Goal: Information Seeking & Learning: Learn about a topic

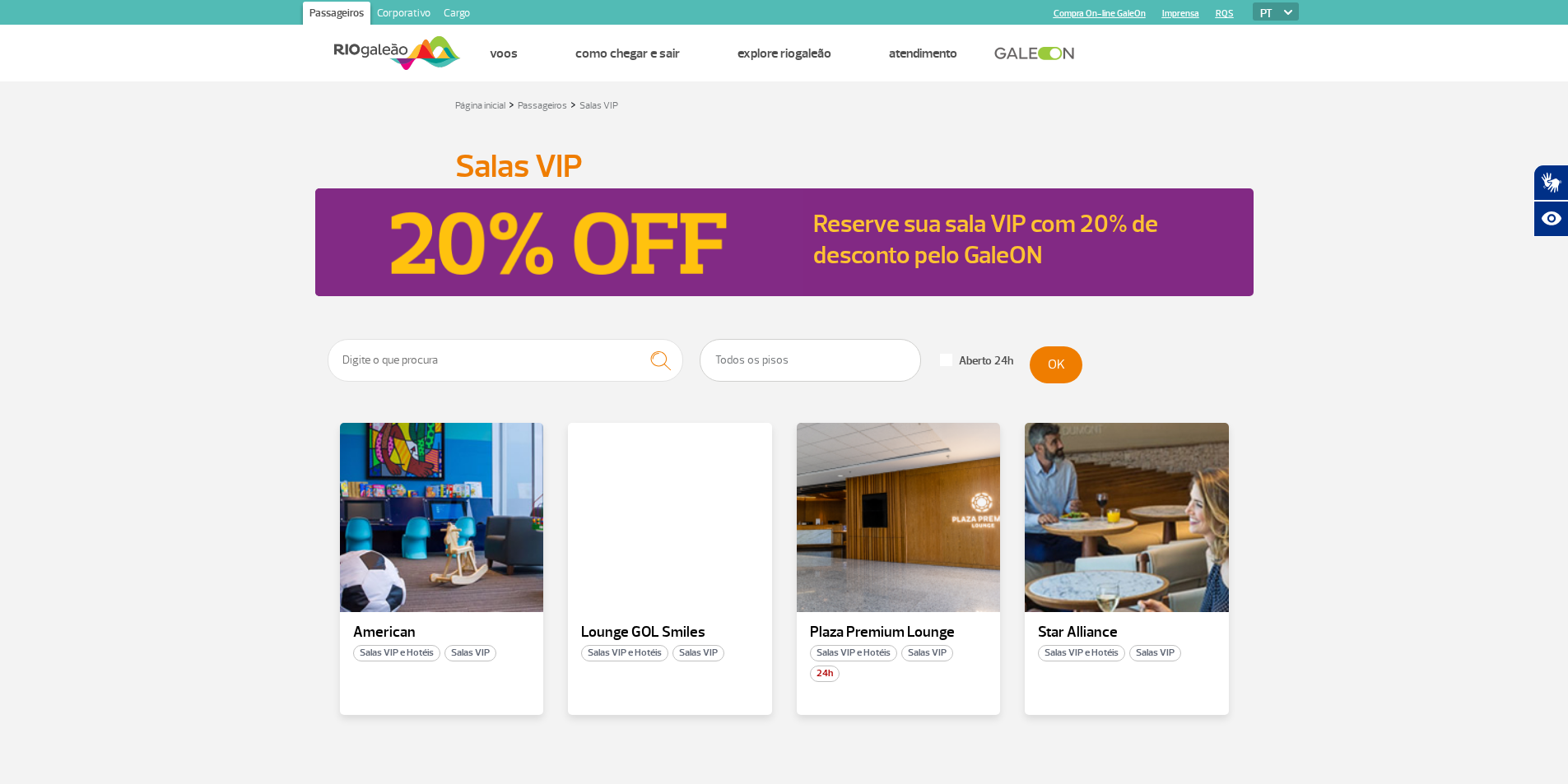
scroll to position [164, 0]
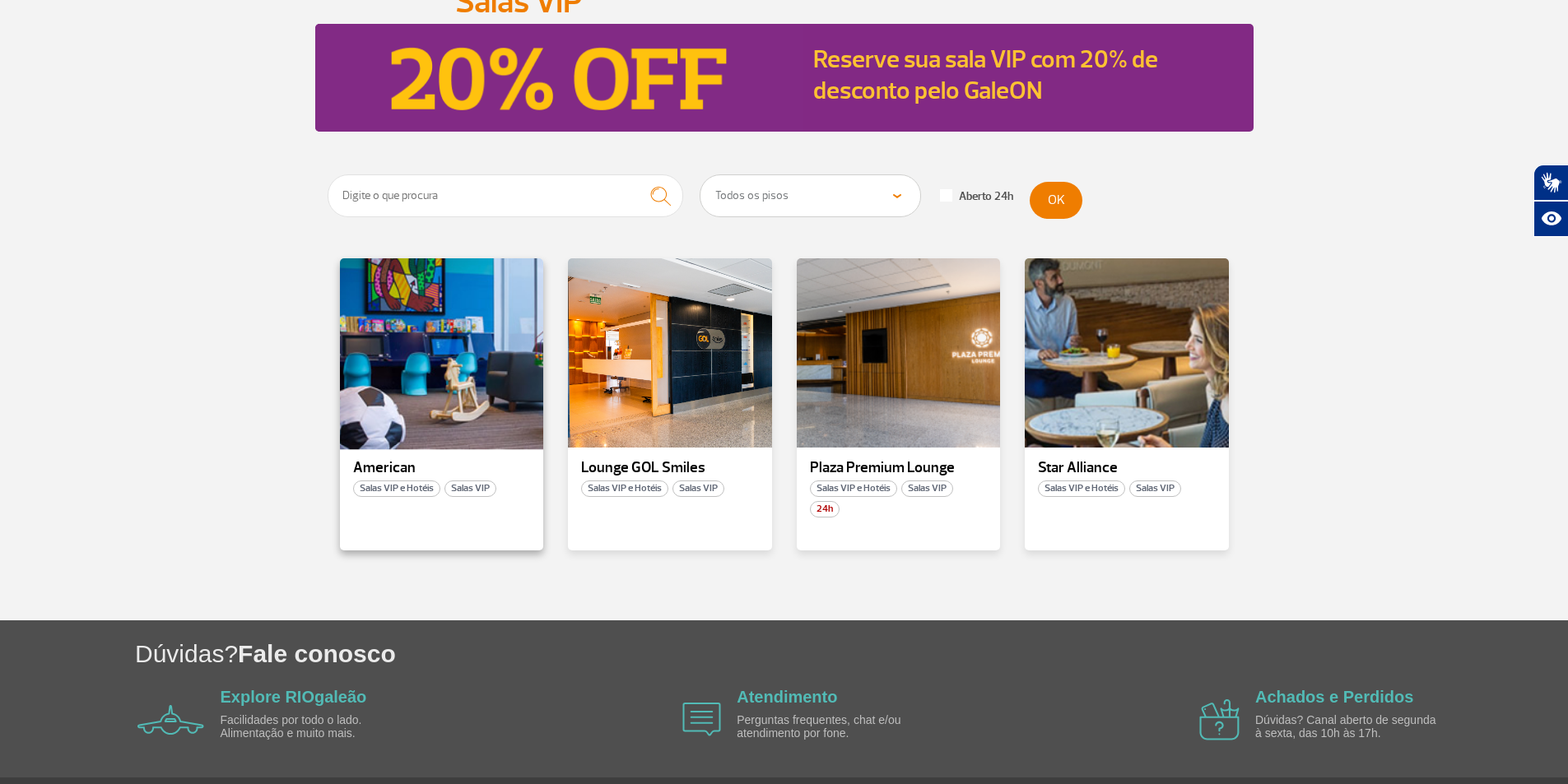
click at [499, 330] on div at bounding box center [441, 353] width 207 height 193
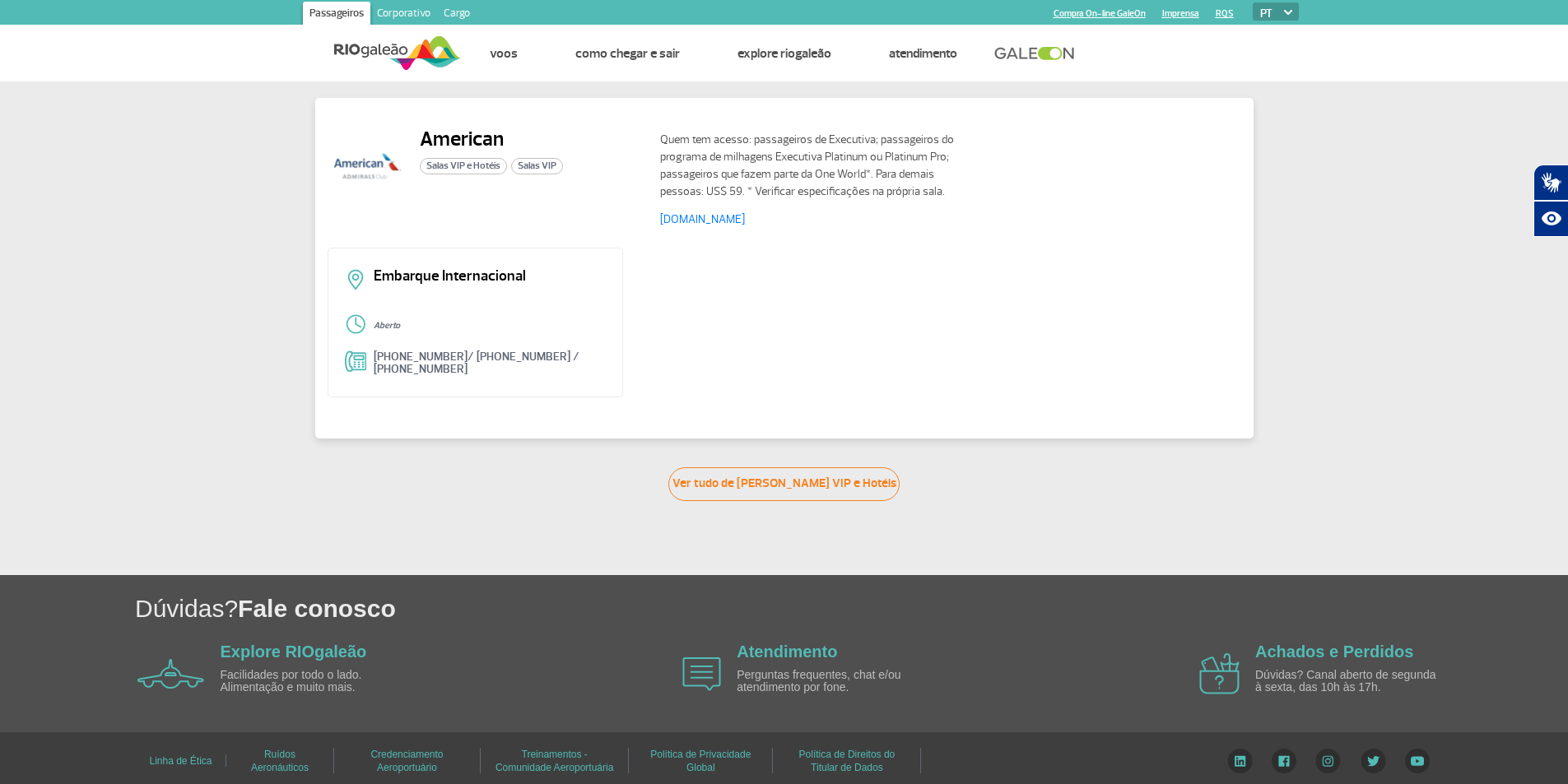
drag, startPoint x: 403, startPoint y: 360, endPoint x: 396, endPoint y: 288, distance: 72.3
click at [396, 288] on div "Embarque Internacional" at bounding box center [475, 285] width 262 height 32
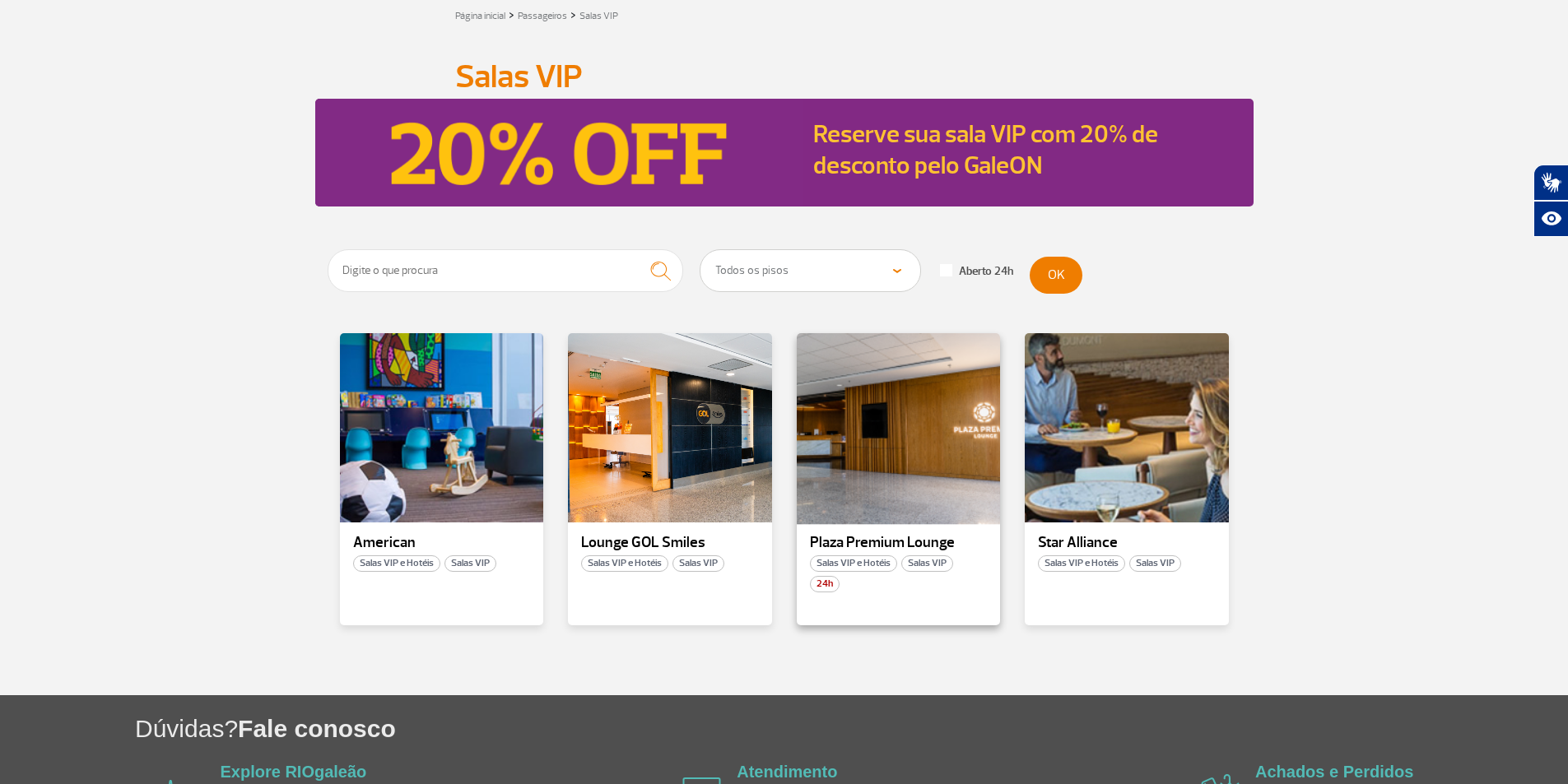
scroll to position [218, 0]
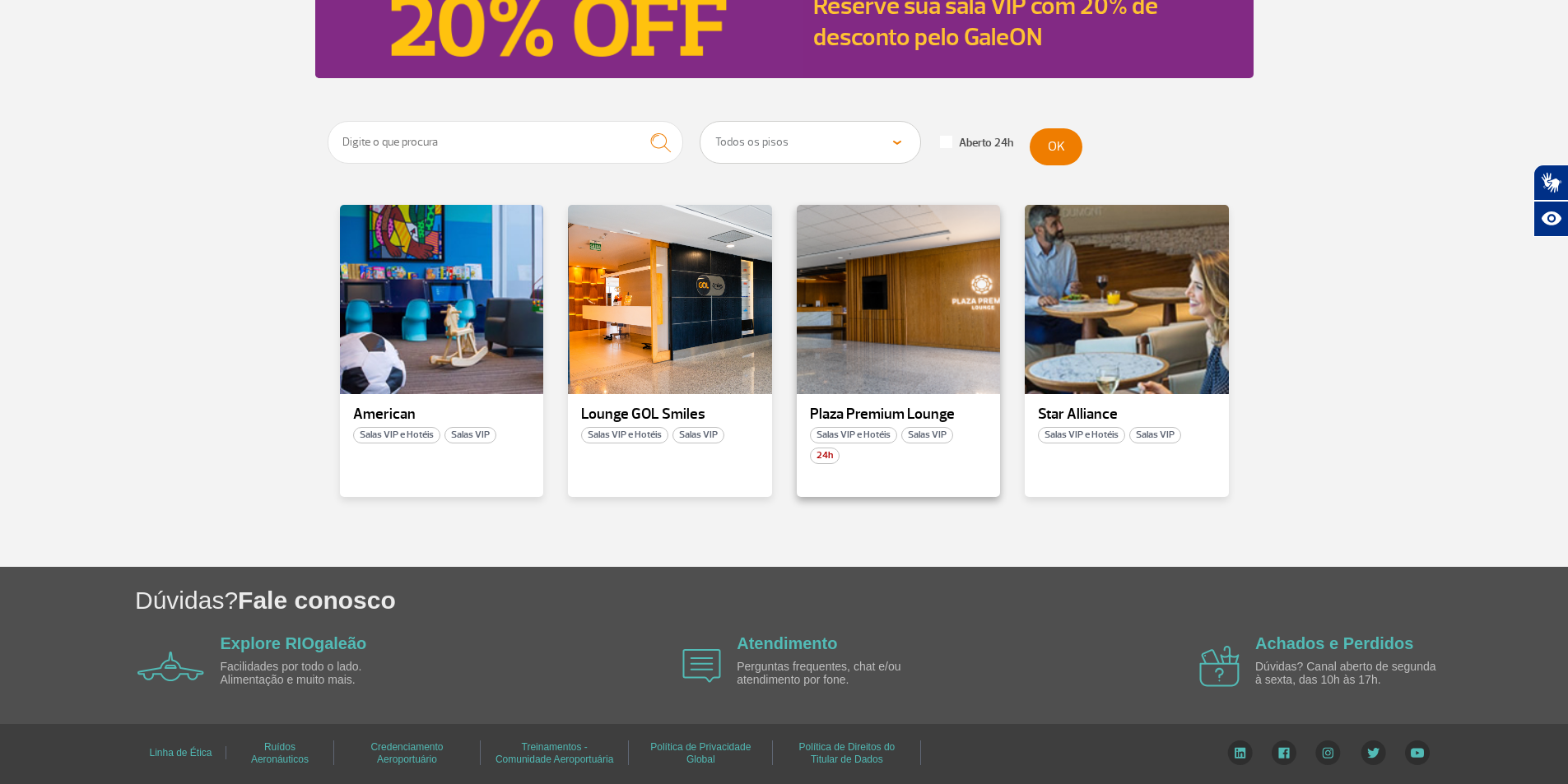
click at [863, 409] on p "Plaza Premium Lounge" at bounding box center [898, 415] width 177 height 17
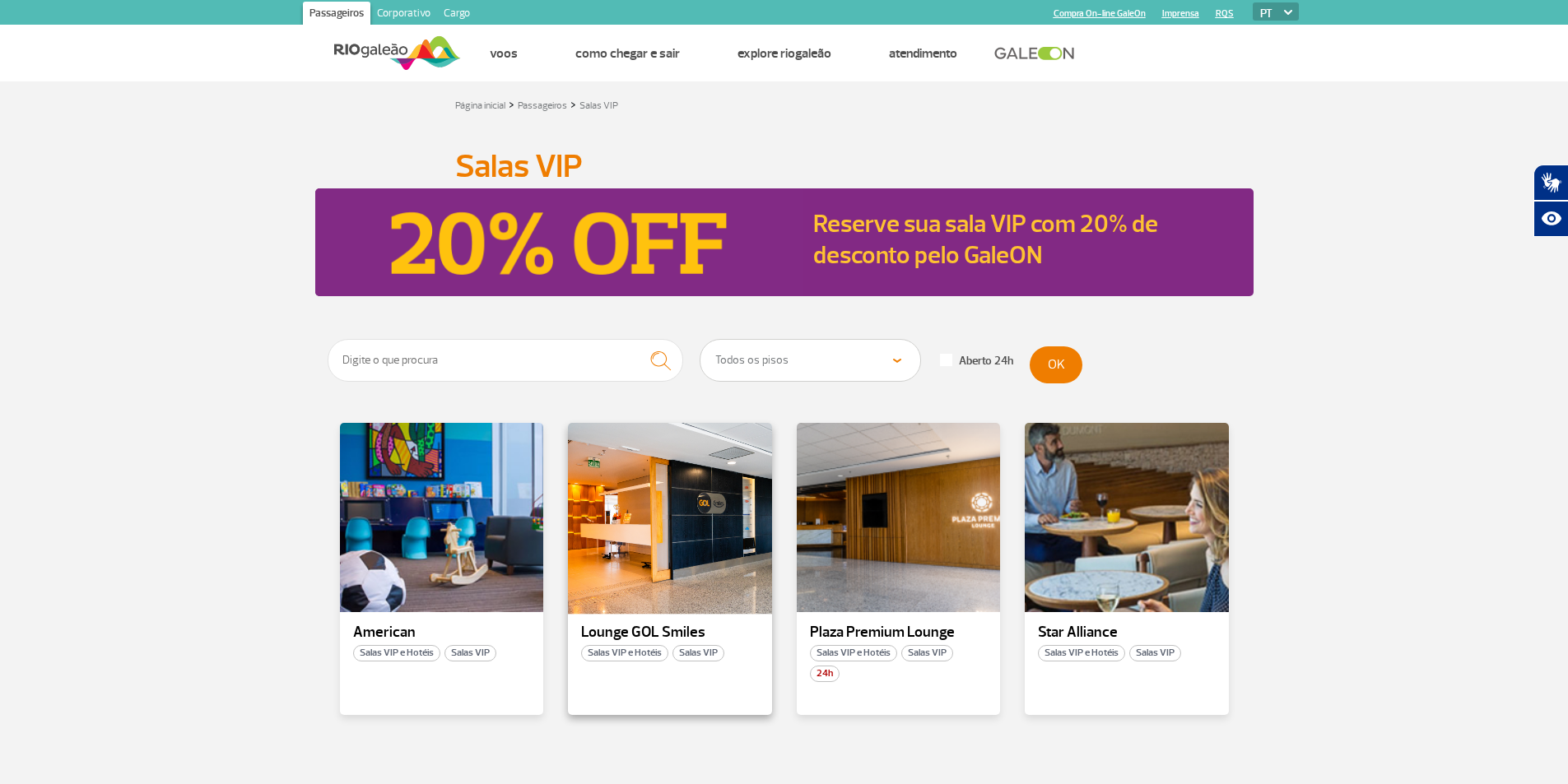
click at [664, 497] on div at bounding box center [669, 518] width 207 height 193
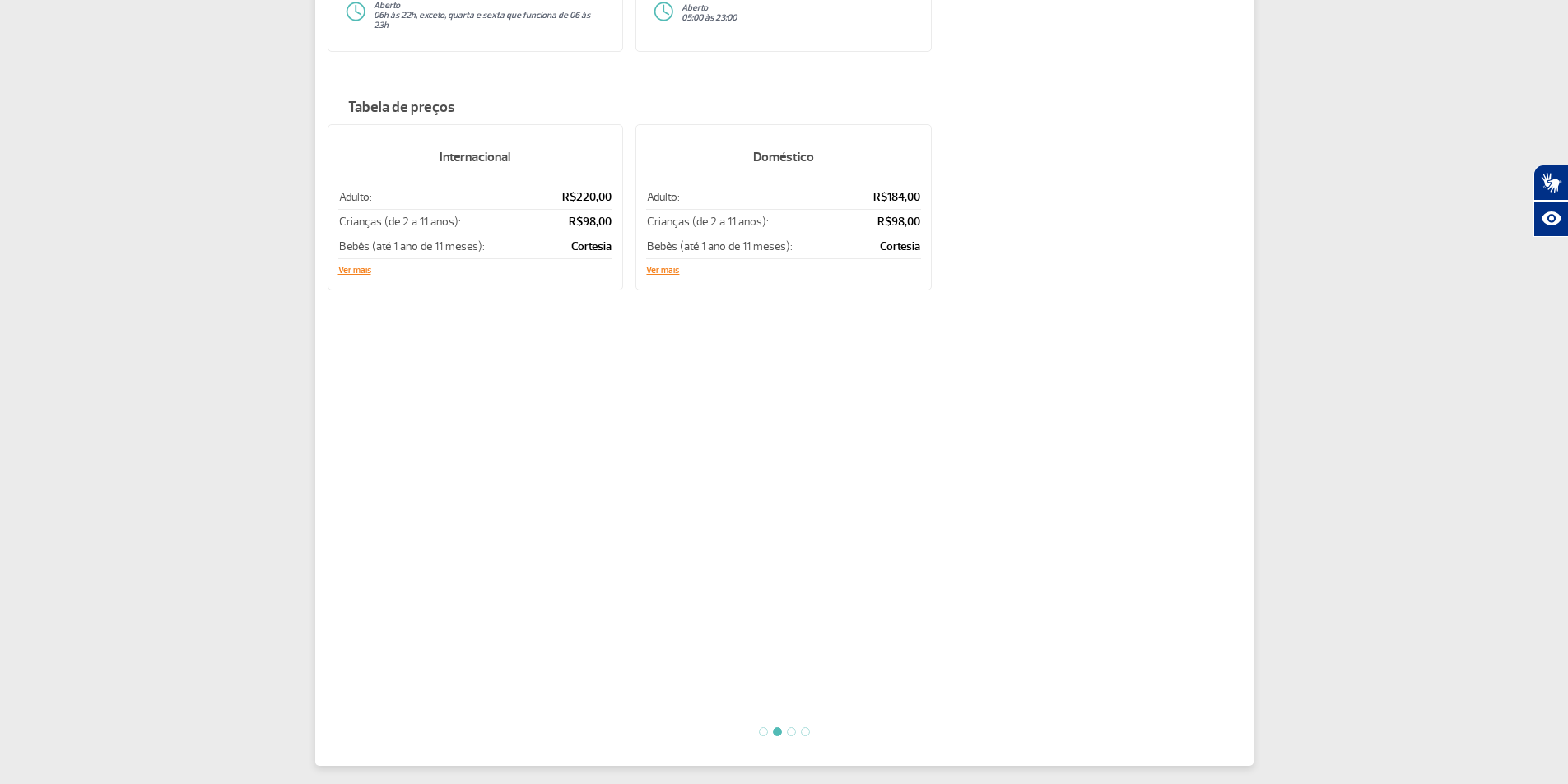
scroll to position [412, 0]
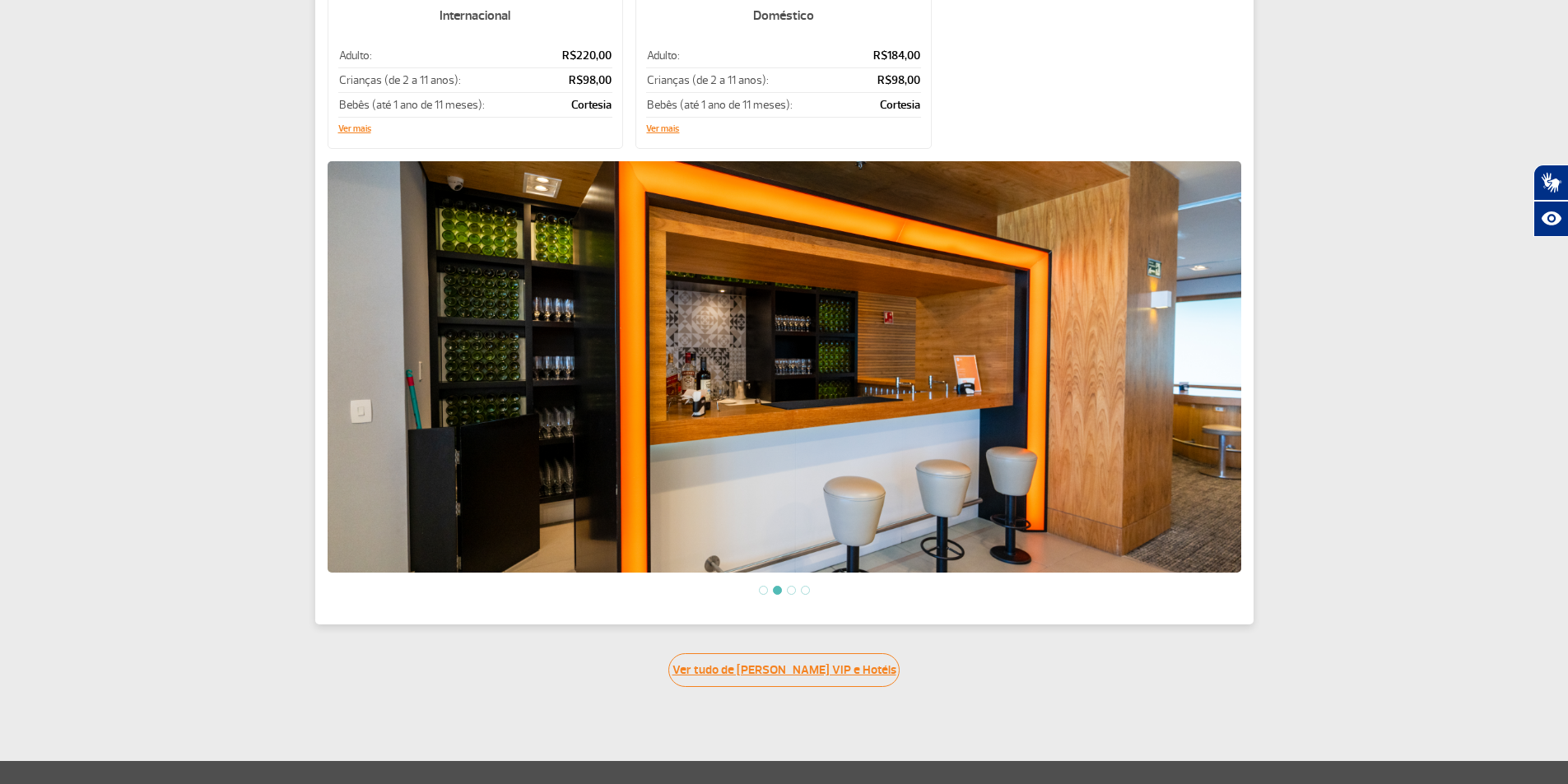
click at [820, 661] on link "Ver tudo de [PERSON_NAME] VIP e Hotéis" at bounding box center [784, 670] width 231 height 34
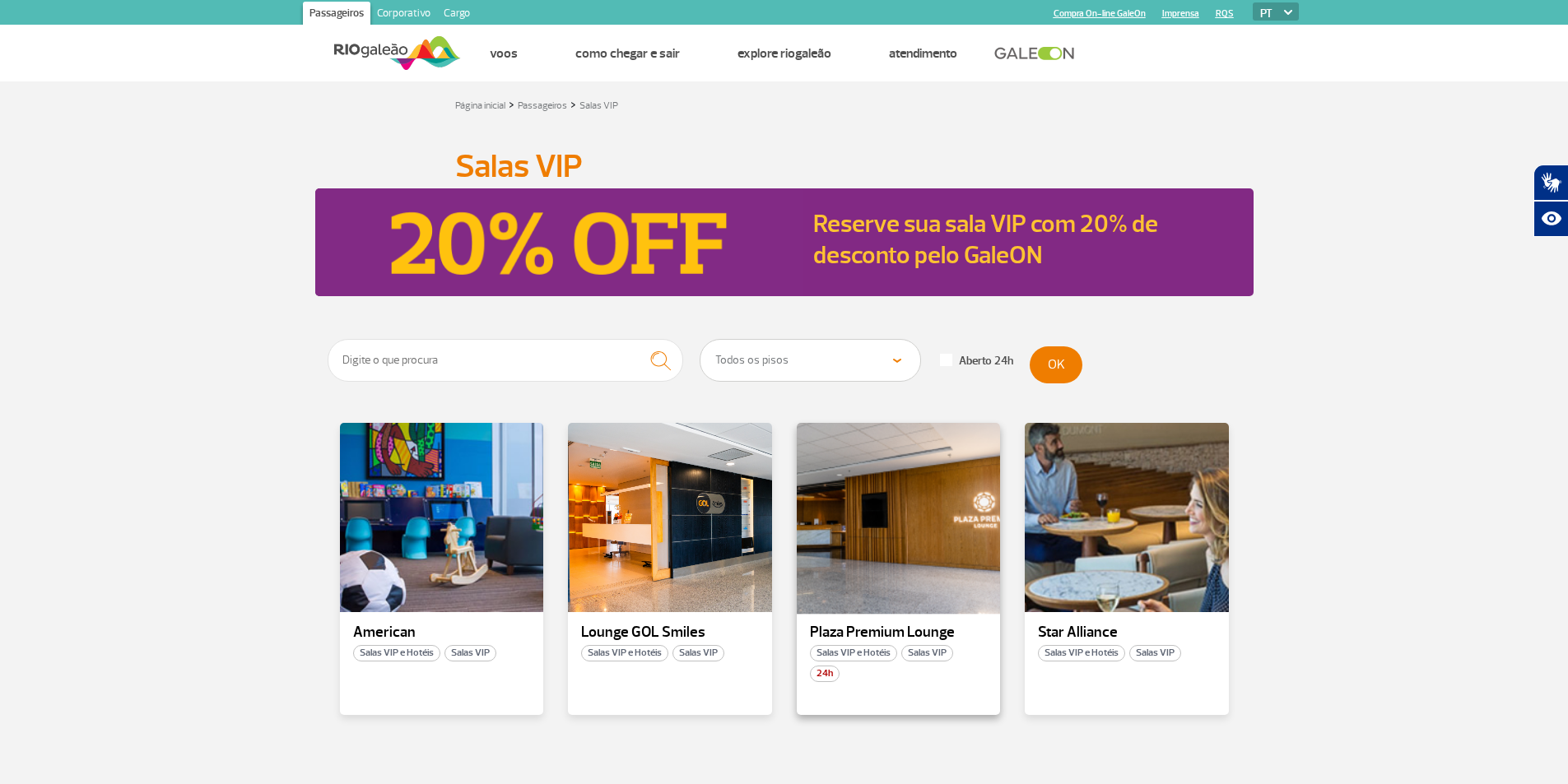
click at [875, 554] on div at bounding box center [897, 518] width 207 height 193
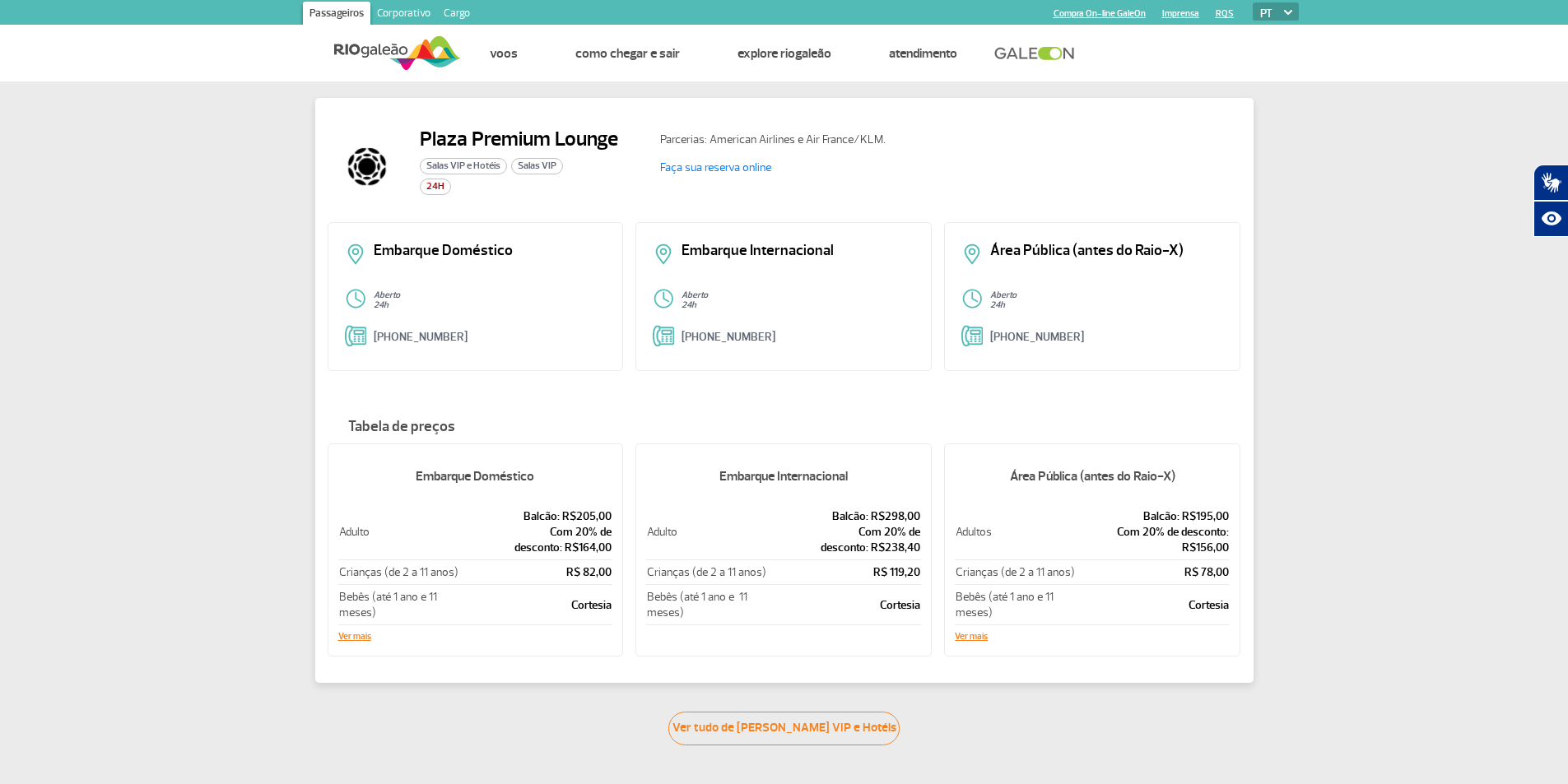
drag, startPoint x: 1060, startPoint y: 337, endPoint x: 1025, endPoint y: 402, distance: 73.8
click at [1025, 402] on div "Tabela de preços Embarque Doméstico Adulto Balcão: R$205,00 Com 20% de desconto…" at bounding box center [784, 534] width 914 height 271
click at [1025, 339] on link "[PHONE_NUMBER]" at bounding box center [1037, 337] width 94 height 14
click at [817, 740] on link "Ver tudo de [PERSON_NAME] VIP e Hotéis" at bounding box center [784, 729] width 231 height 34
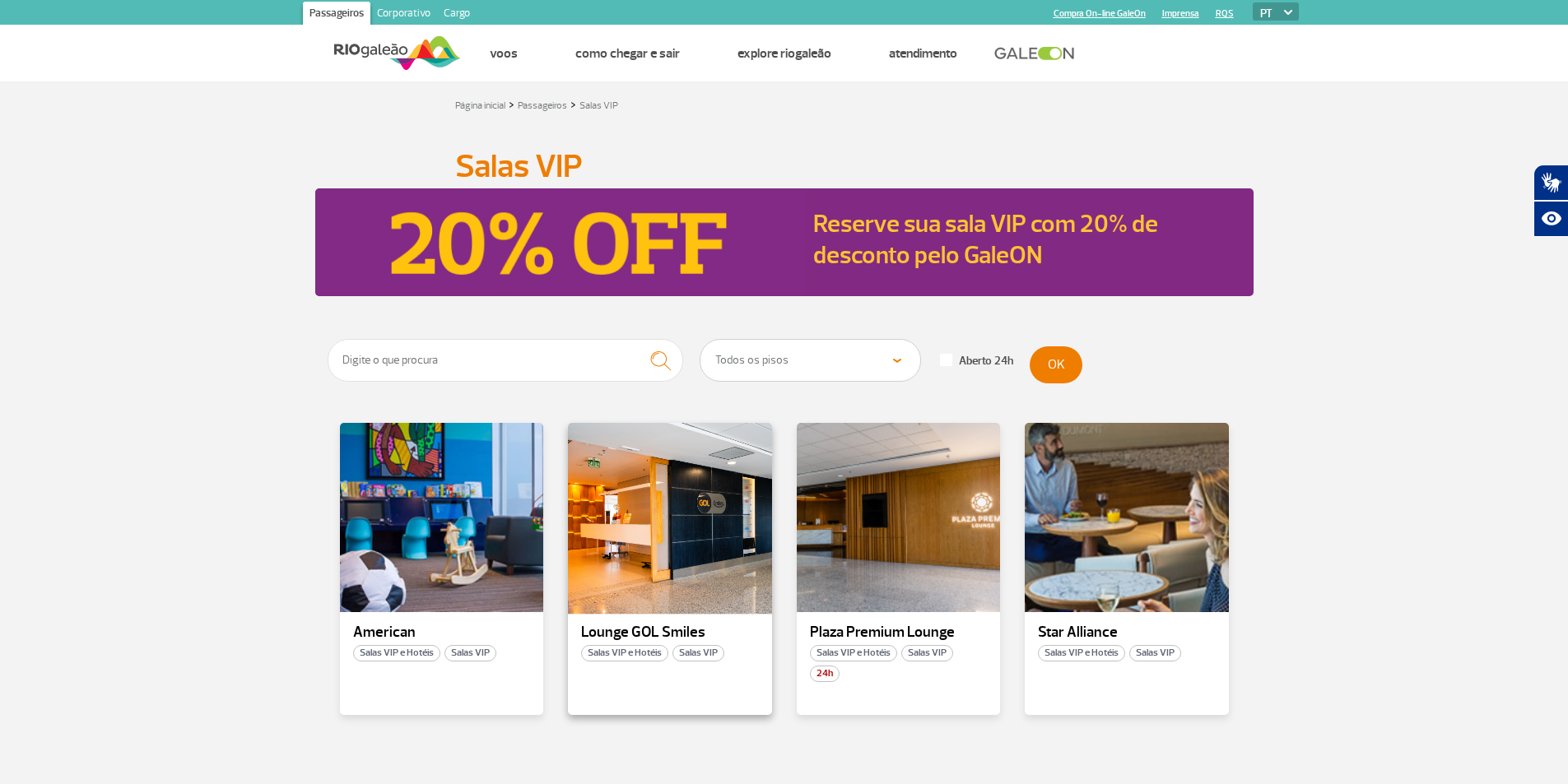
click at [648, 531] on div at bounding box center [669, 518] width 207 height 193
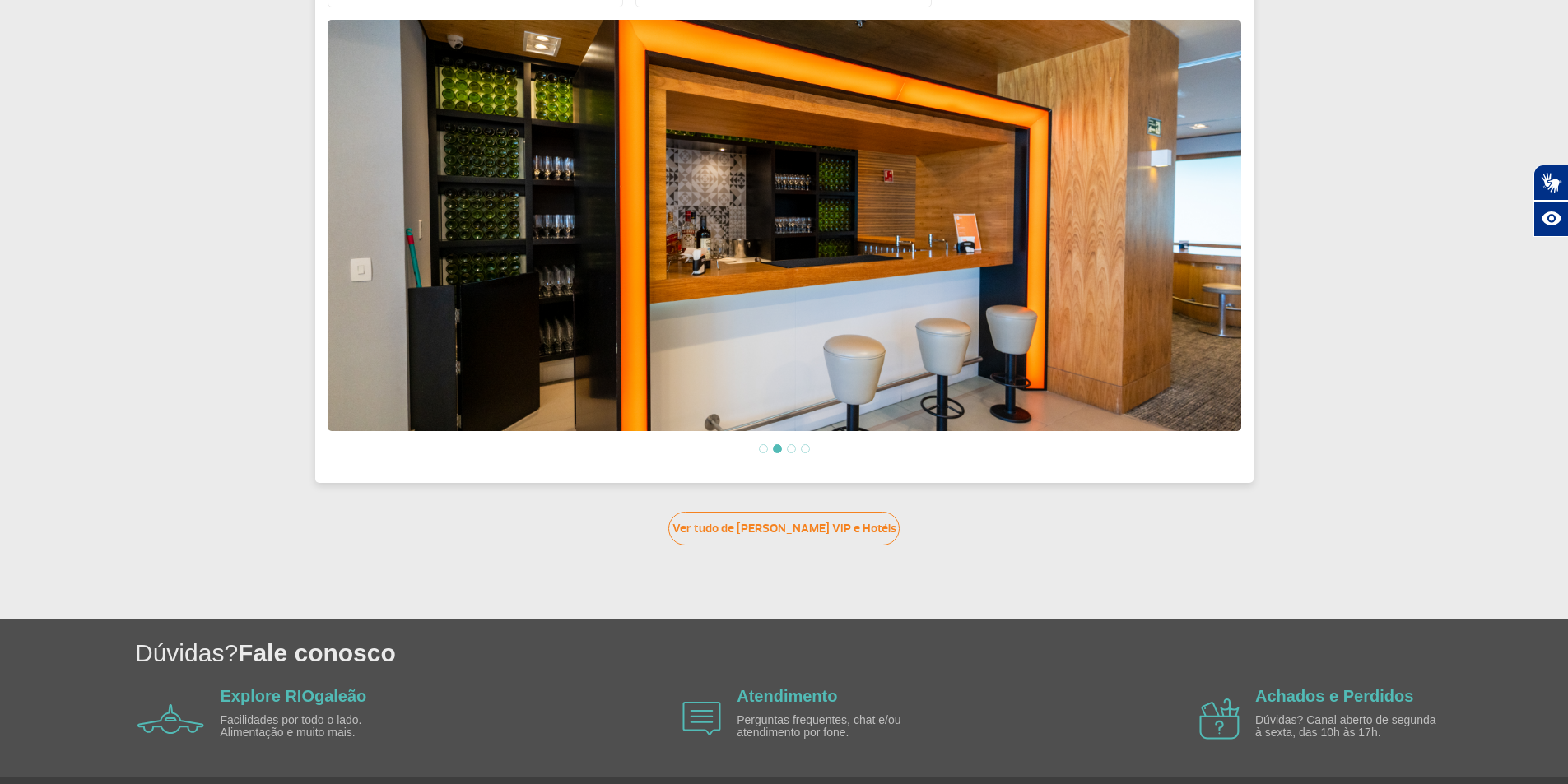
scroll to position [601, 0]
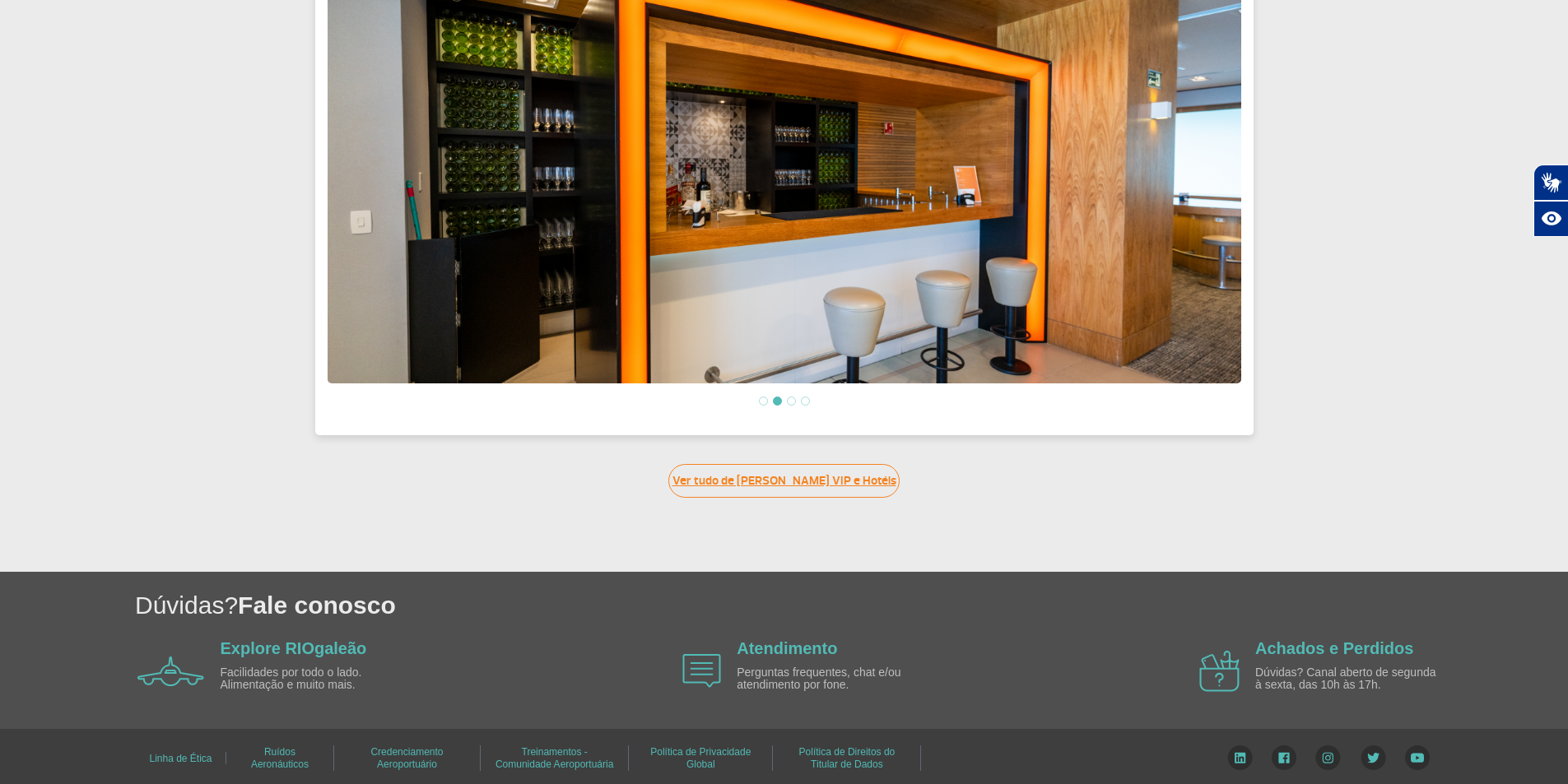
click at [789, 482] on link "Ver tudo de [PERSON_NAME] VIP e Hotéis" at bounding box center [784, 480] width 231 height 34
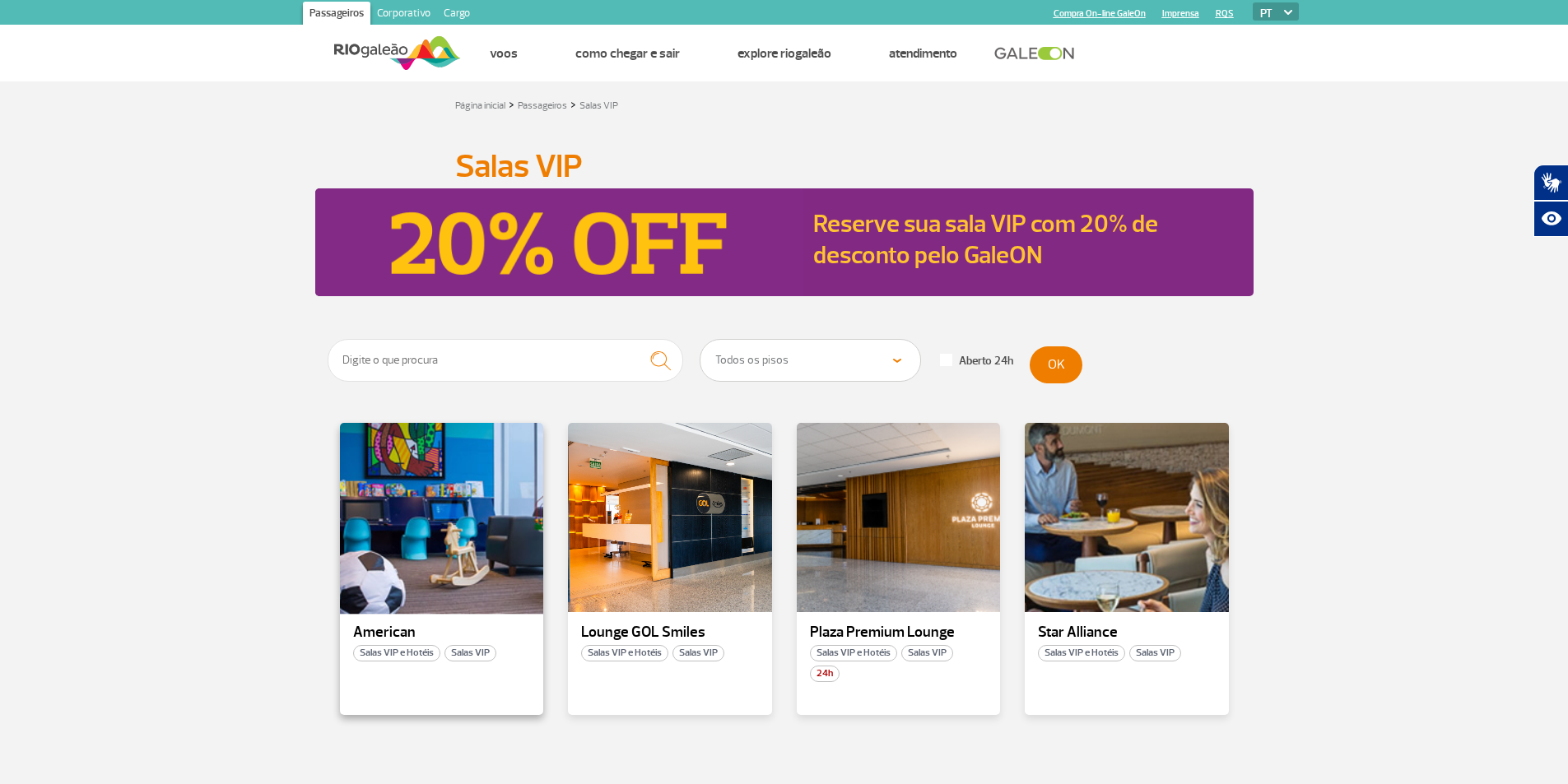
click at [444, 498] on div at bounding box center [441, 518] width 207 height 193
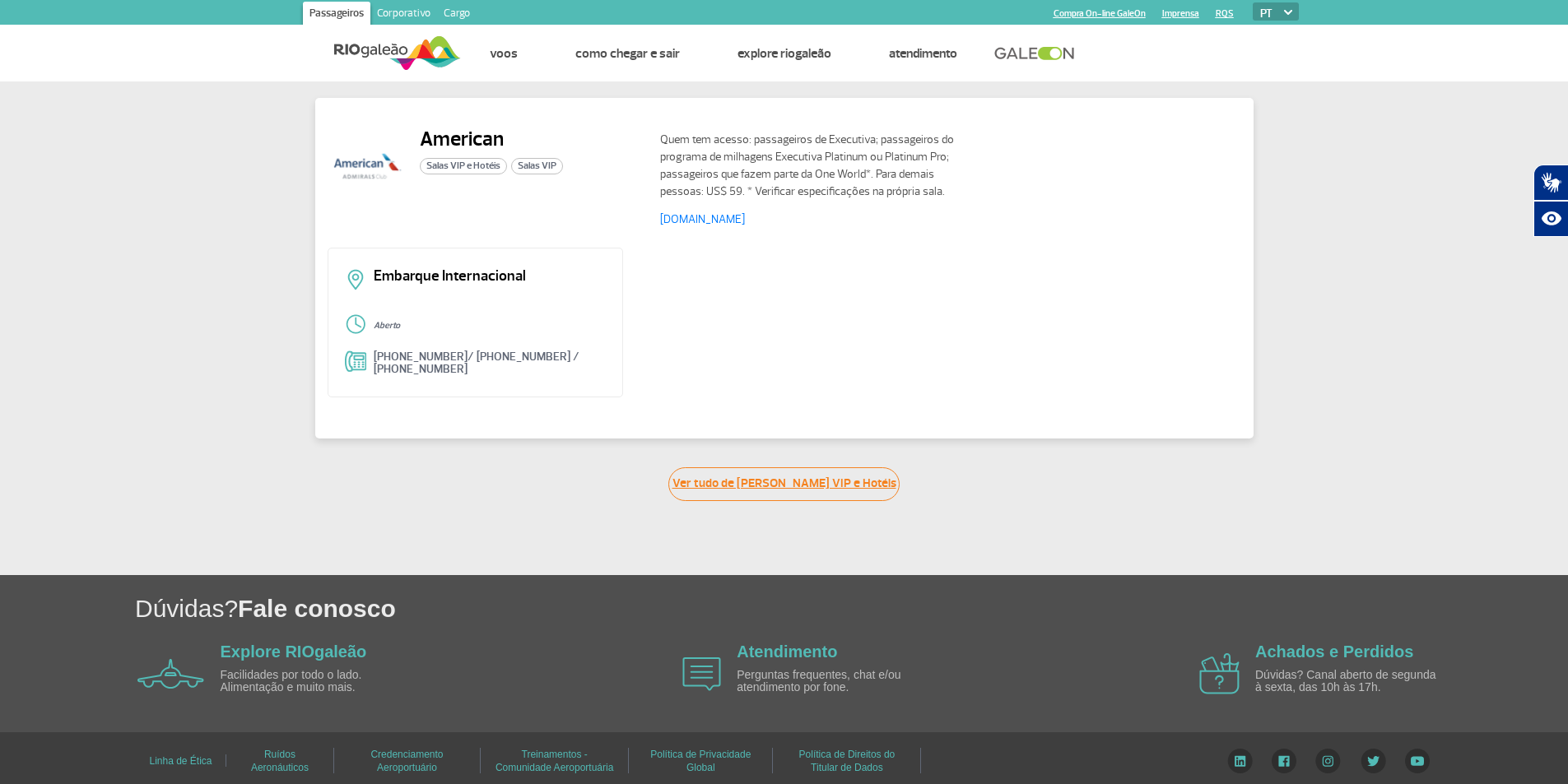
click at [813, 496] on link "Ver tudo de [PERSON_NAME] VIP e Hotéis" at bounding box center [784, 484] width 231 height 34
